Goal: Task Accomplishment & Management: Use online tool/utility

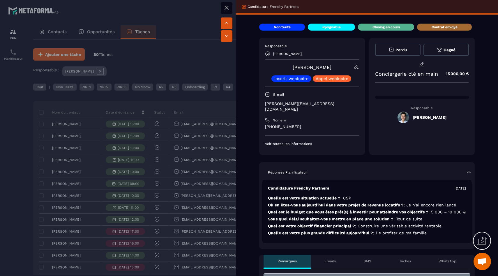
scroll to position [838, 0]
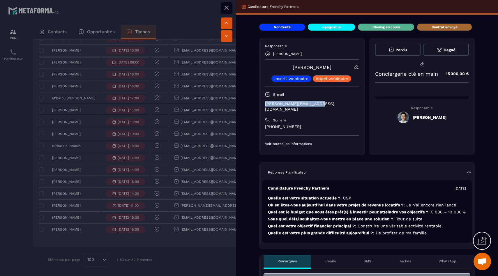
drag, startPoint x: 319, startPoint y: 105, endPoint x: 261, endPoint y: 105, distance: 58.3
click at [261, 105] on div "Responsable [PERSON_NAME] [PERSON_NAME] Inscrit webinaire Appel webinaire E-mai…" at bounding box center [312, 96] width 106 height 117
copy p "[PERSON_NAME][EMAIL_ADDRESS][DOMAIN_NAME]"
click at [109, 80] on div at bounding box center [249, 138] width 498 height 276
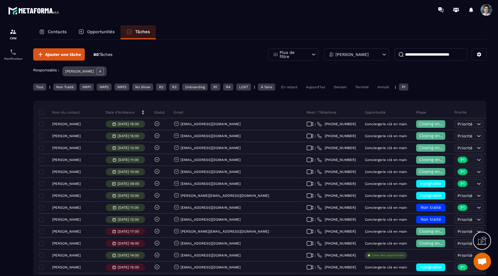
click at [318, 87] on div "Aujourd'hui" at bounding box center [315, 87] width 25 height 7
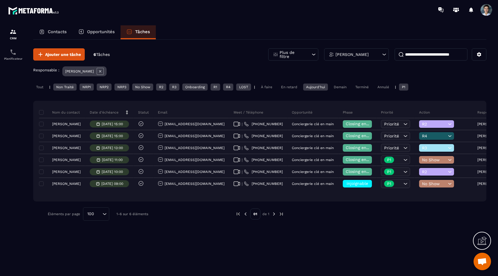
click at [60, 92] on div "Tout | Non Traité NRP1 NRP2 NRP3 No Show R2 R3 Onboarding R1 R4 LOST | À faire …" at bounding box center [259, 88] width 453 height 8
click at [70, 87] on div "Non Traité" at bounding box center [64, 87] width 23 height 7
click at [327, 89] on div "Aujourd'hui" at bounding box center [315, 87] width 25 height 7
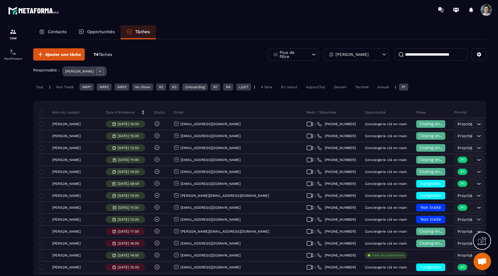
click at [46, 87] on div "Tout | Non Traité NRP1 NRP2 NRP3 No Show R2 R3 Onboarding R1 R4 LOST | À faire …" at bounding box center [259, 88] width 453 height 8
click at [43, 87] on div "Tout" at bounding box center [39, 87] width 13 height 7
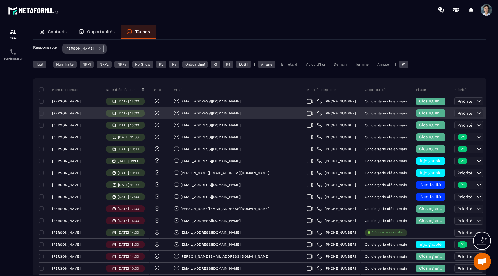
scroll to position [22, 0]
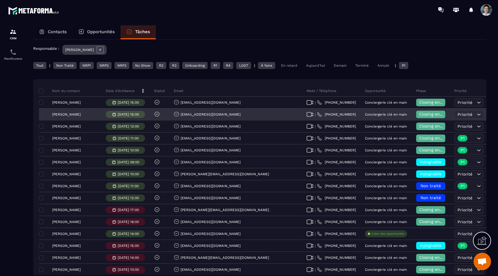
click at [419, 116] on span "Closing en cours" at bounding box center [435, 114] width 33 height 5
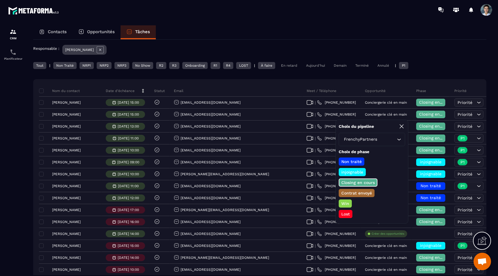
click at [345, 203] on p "Win" at bounding box center [346, 204] width 10 height 6
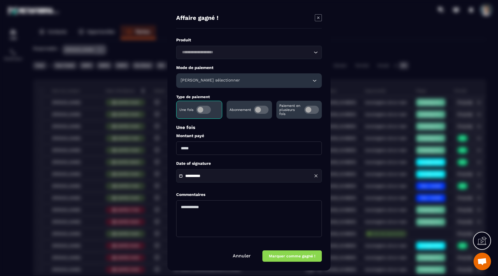
click at [196, 146] on input "Modal window" at bounding box center [249, 148] width 146 height 13
click at [198, 208] on textarea "Modal window" at bounding box center [249, 218] width 146 height 37
click at [252, 84] on div "[PERSON_NAME] sélectionner" at bounding box center [249, 80] width 146 height 15
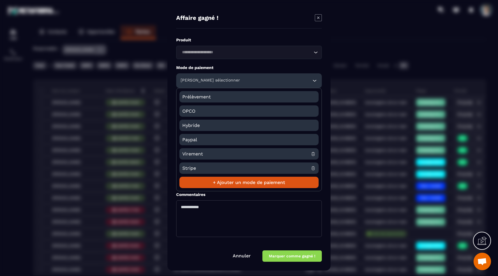
click at [212, 154] on span "Virement" at bounding box center [246, 153] width 129 height 11
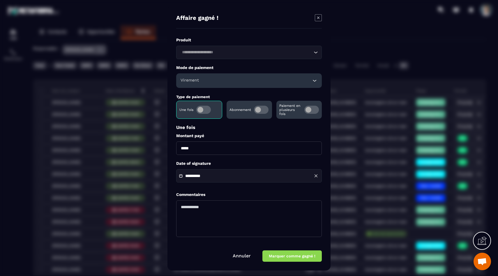
click at [237, 45] on div "Produit Loading..." at bounding box center [249, 48] width 146 height 22
click at [237, 53] on input "Search for option" at bounding box center [246, 52] width 132 height 6
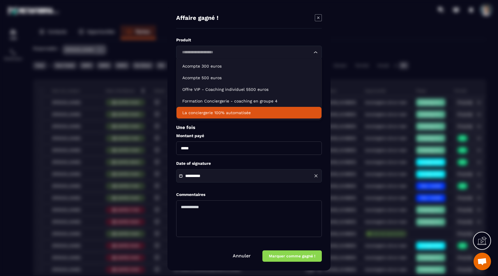
click at [222, 113] on p "La conciergerie 100% automatisée" at bounding box center [248, 113] width 133 height 6
type input "*******"
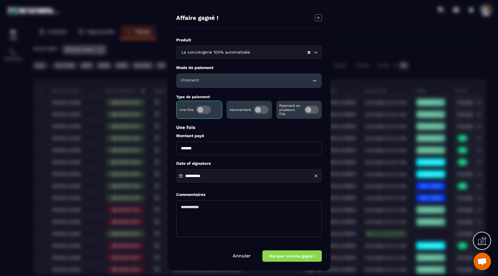
click at [286, 254] on button "Marquer comme gagné !" at bounding box center [292, 256] width 59 height 11
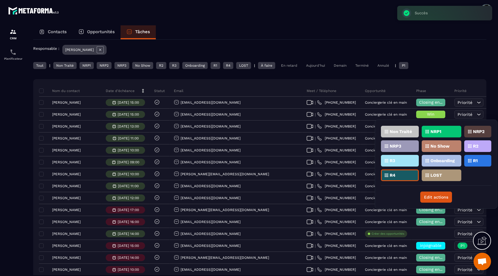
click at [434, 161] on p "Onboarding" at bounding box center [443, 161] width 24 height 4
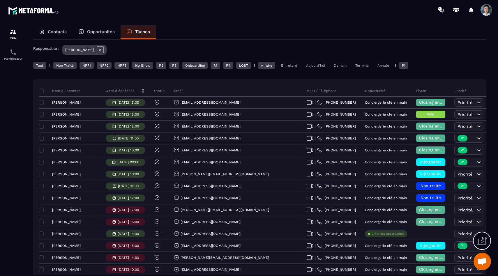
click at [62, 66] on div "Non Traité" at bounding box center [64, 65] width 23 height 7
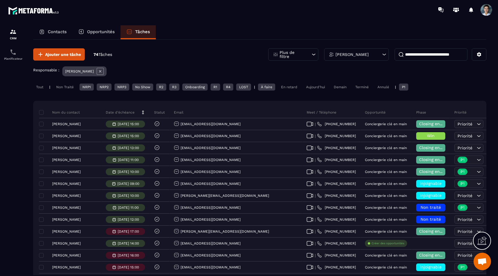
click at [87, 87] on div "NRP1" at bounding box center [87, 87] width 14 height 7
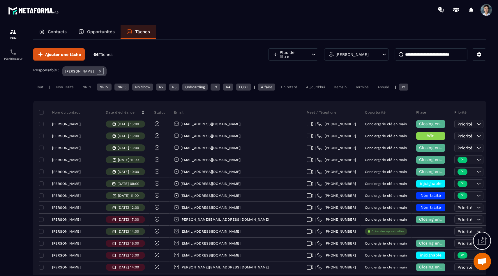
click at [100, 89] on div "NRP2" at bounding box center [104, 87] width 15 height 7
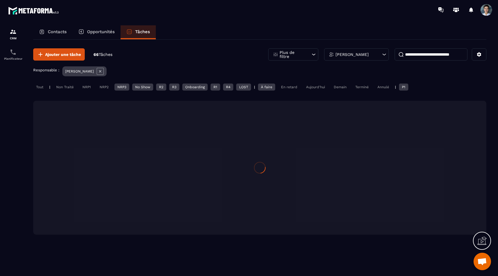
click at [126, 89] on div "NRP3" at bounding box center [122, 87] width 15 height 7
click at [141, 89] on div "No Show" at bounding box center [142, 87] width 21 height 7
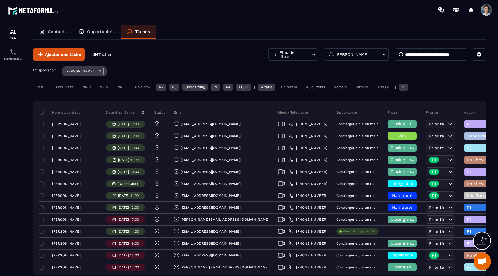
click at [198, 88] on div "Onboarding" at bounding box center [194, 87] width 25 height 7
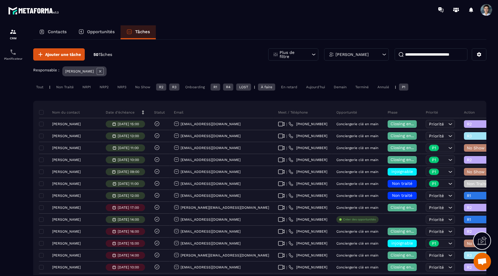
click at [246, 88] on div "LOST" at bounding box center [243, 87] width 15 height 7
click at [404, 89] on div "P1" at bounding box center [403, 87] width 9 height 7
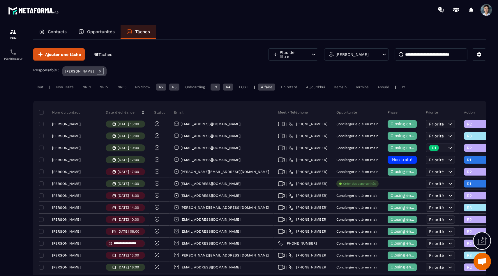
click at [270, 87] on div "À faire" at bounding box center [266, 87] width 17 height 7
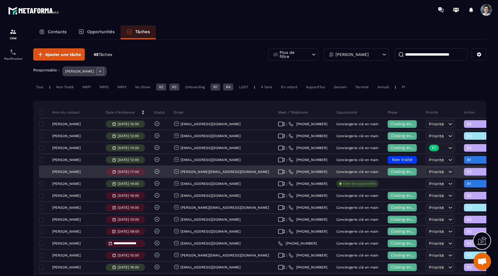
click at [65, 172] on p "[PERSON_NAME]" at bounding box center [66, 172] width 29 height 4
